Goal: Task Accomplishment & Management: Manage account settings

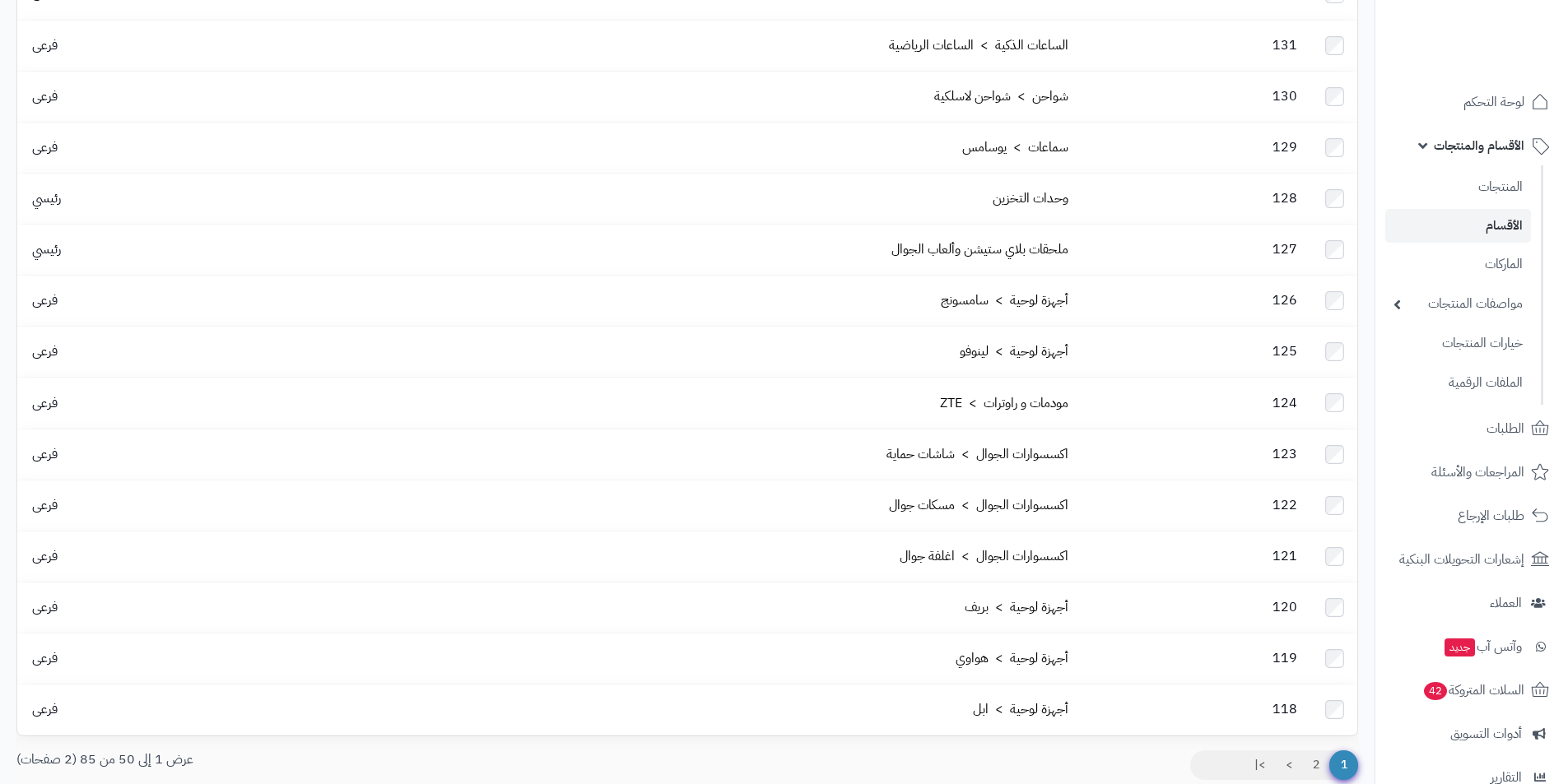
click at [1488, 222] on link "الأقسام" at bounding box center [1458, 225] width 146 height 34
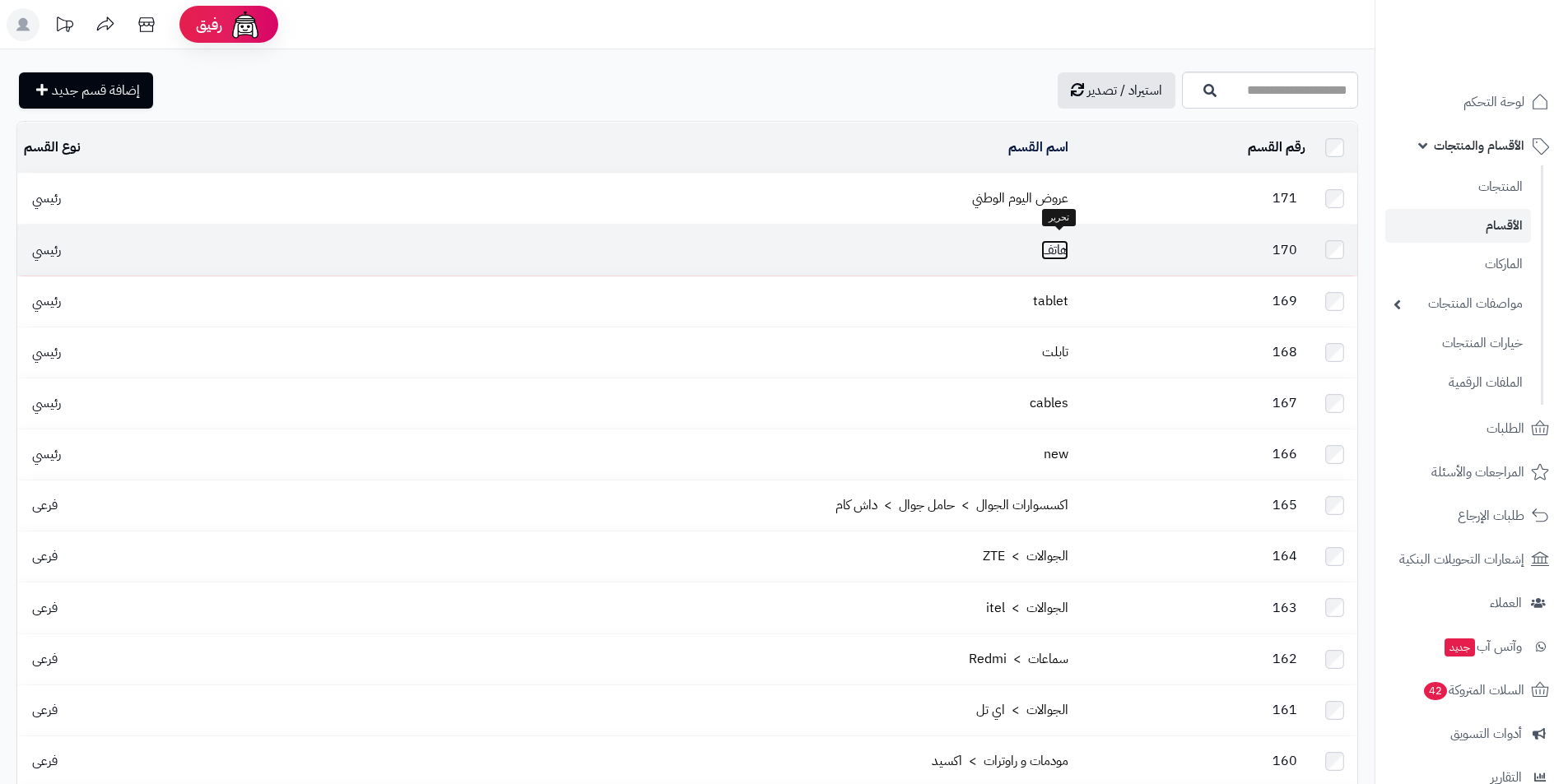
click at [1058, 240] on link "هاتف" at bounding box center [1054, 250] width 27 height 20
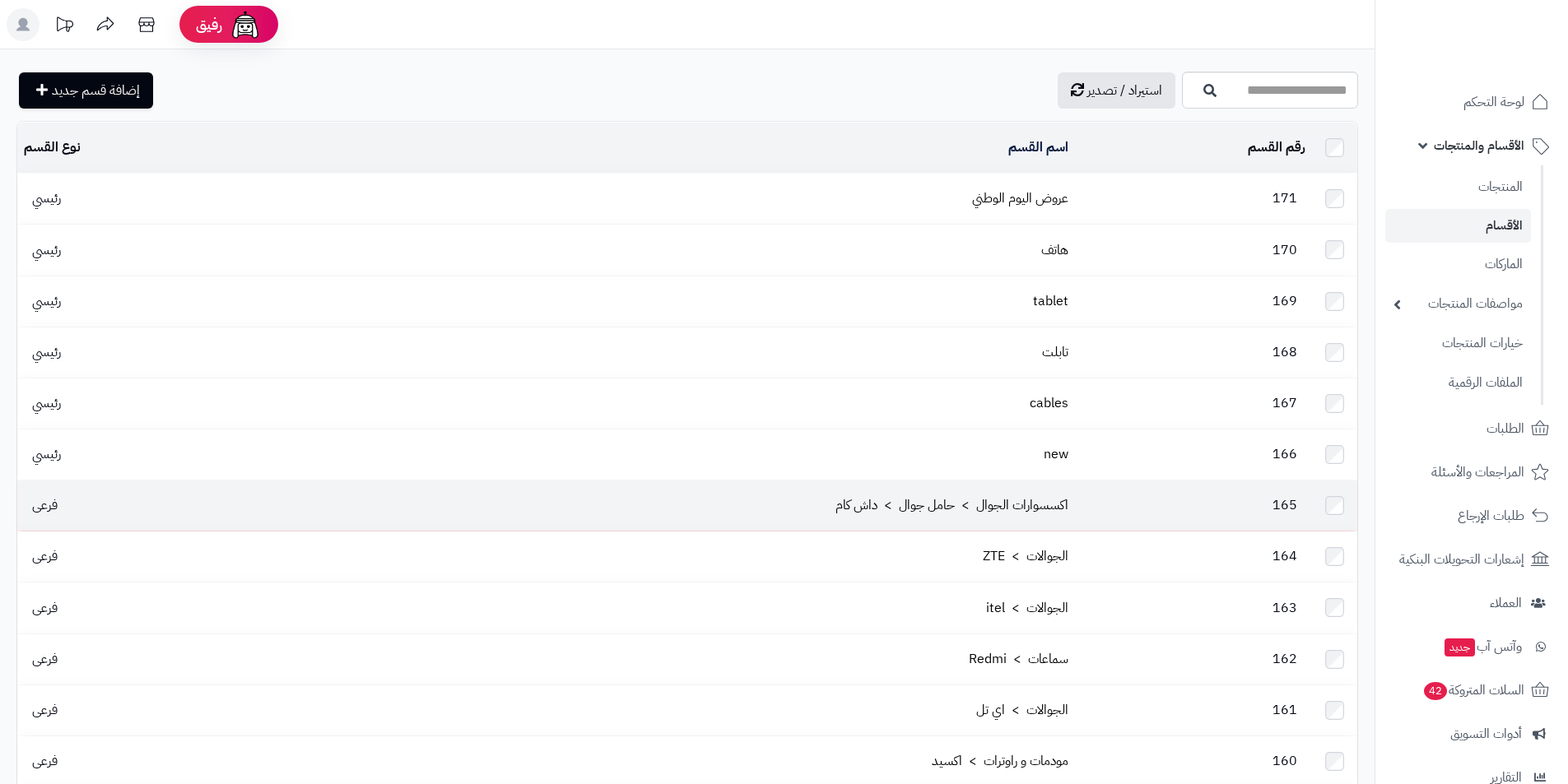
click at [1092, 486] on td "165" at bounding box center [1193, 506] width 237 height 50
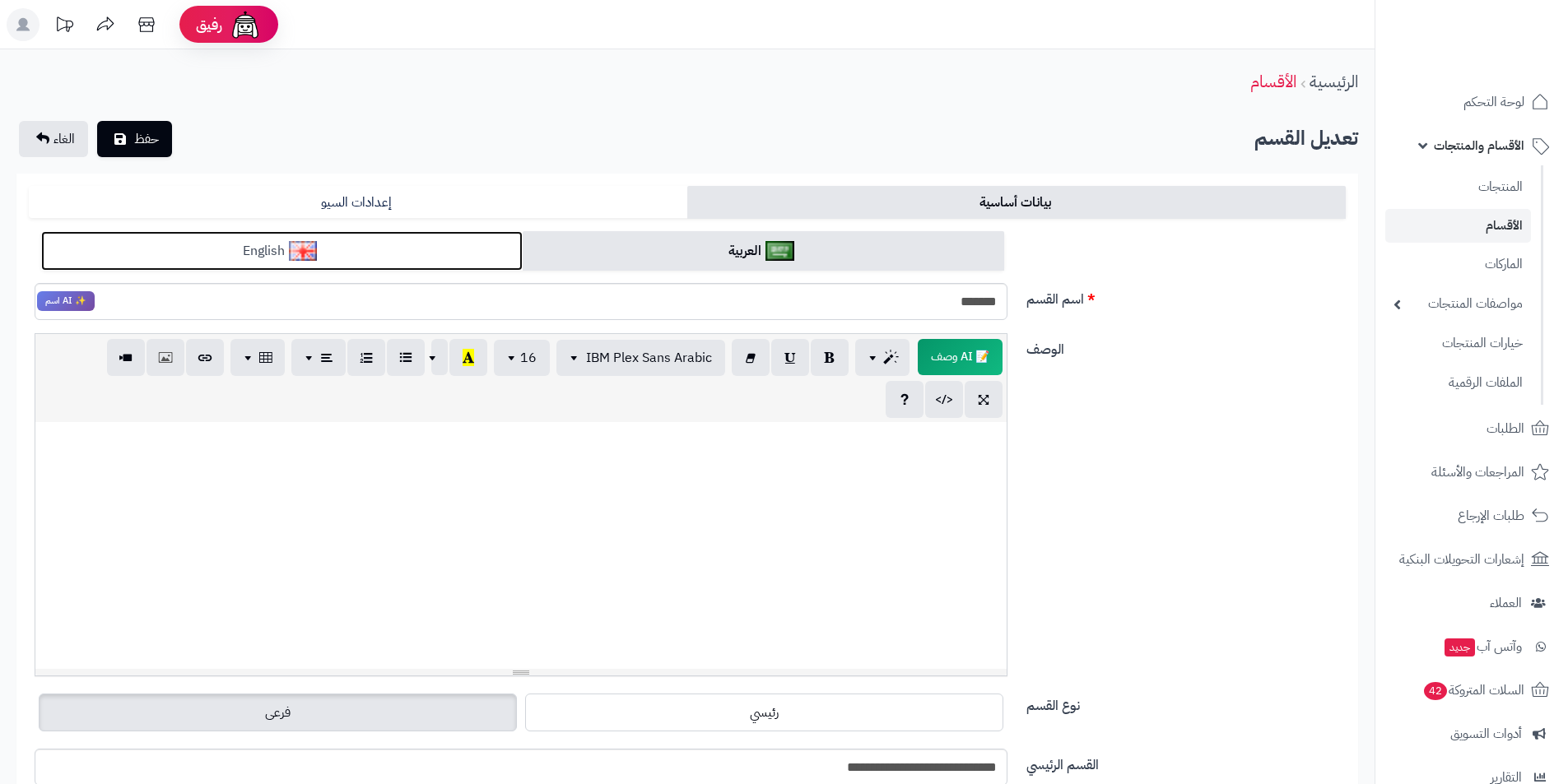
click at [456, 258] on link "English" at bounding box center [282, 251] width 482 height 40
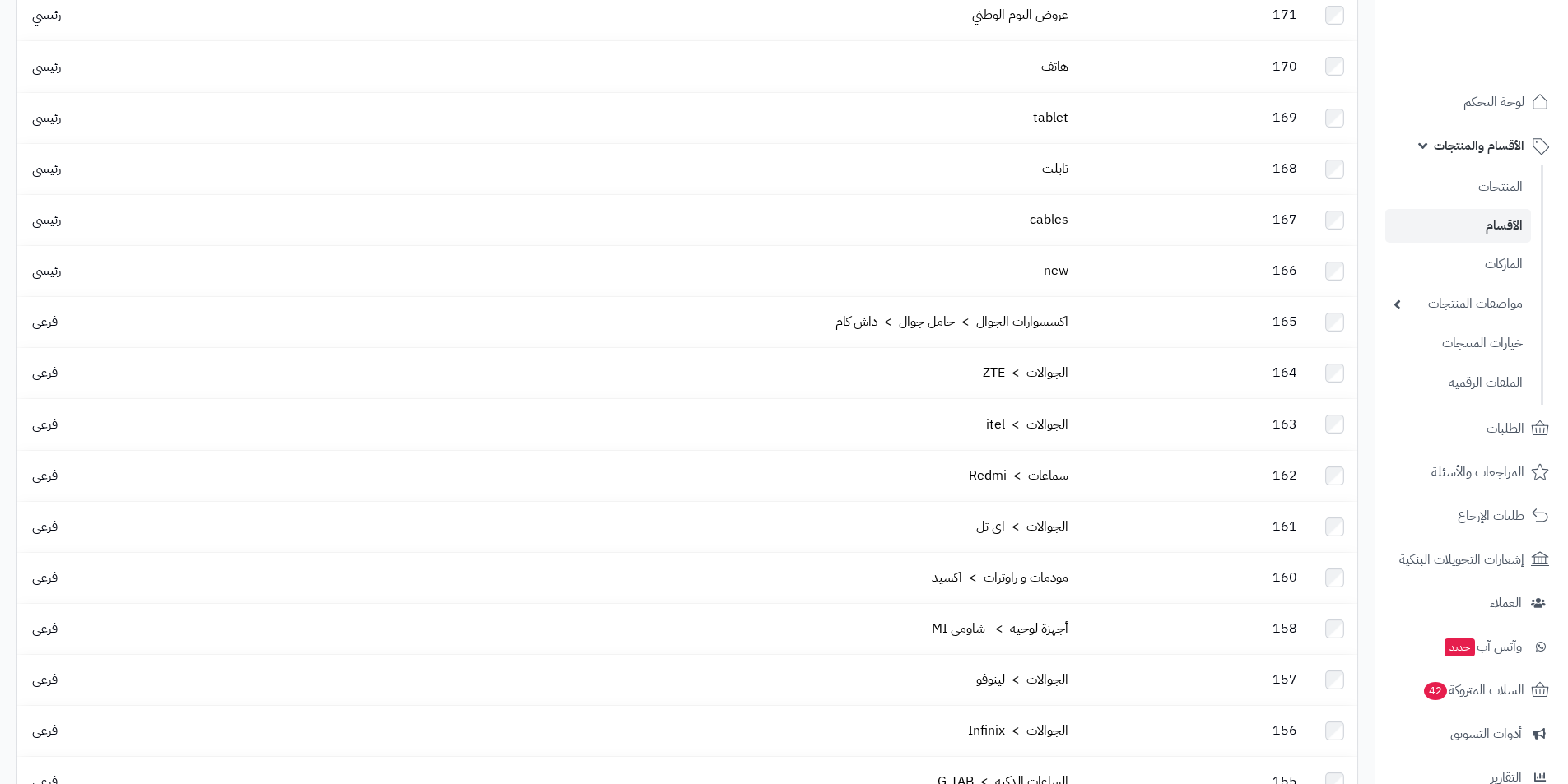
scroll to position [329, 0]
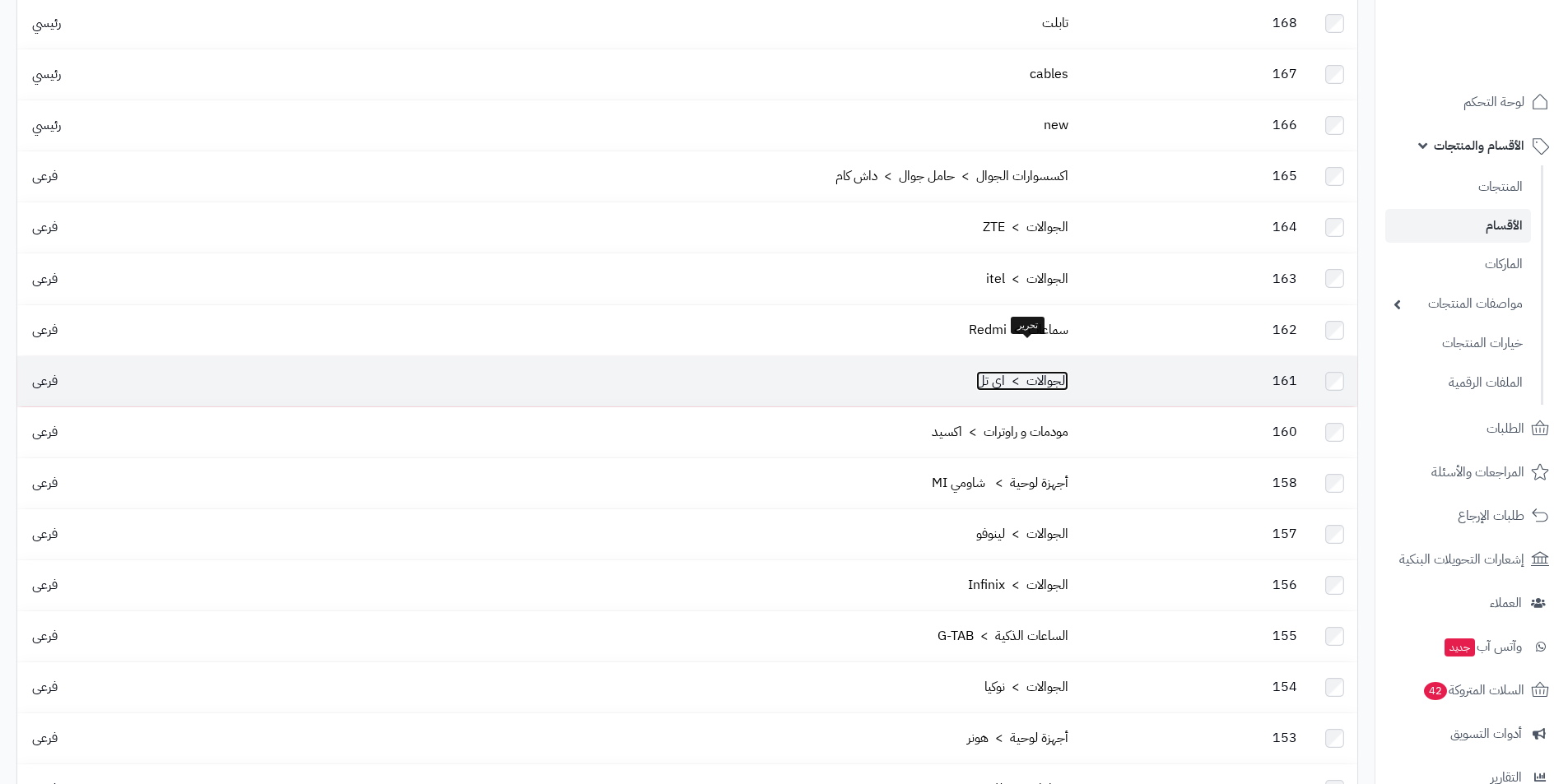
click at [990, 371] on link "الجوالات > اي تل" at bounding box center [1022, 381] width 92 height 20
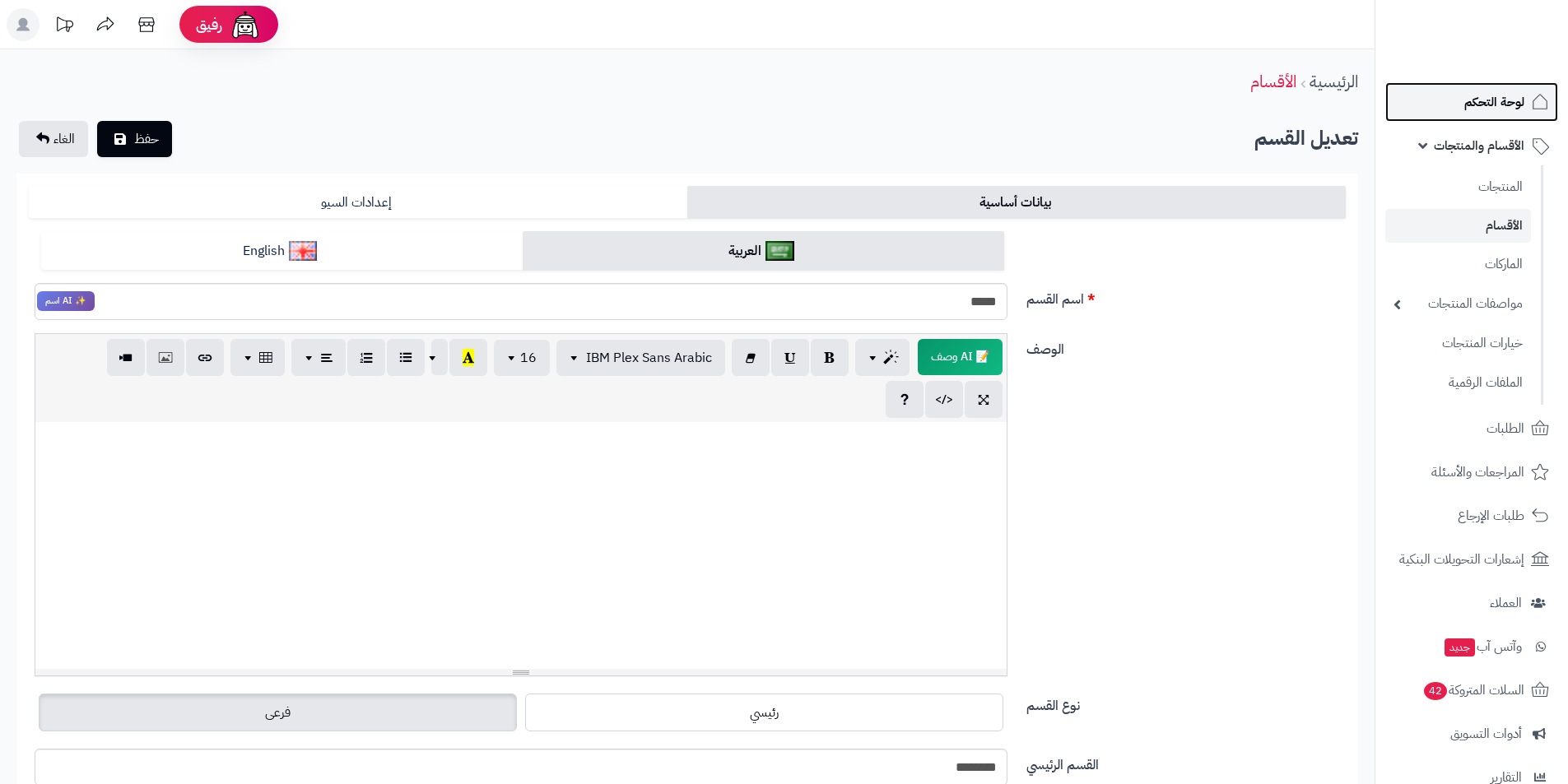
click at [1523, 106] on span "لوحة التحكم" at bounding box center [1494, 101] width 60 height 23
